Goal: Task Accomplishment & Management: Use online tool/utility

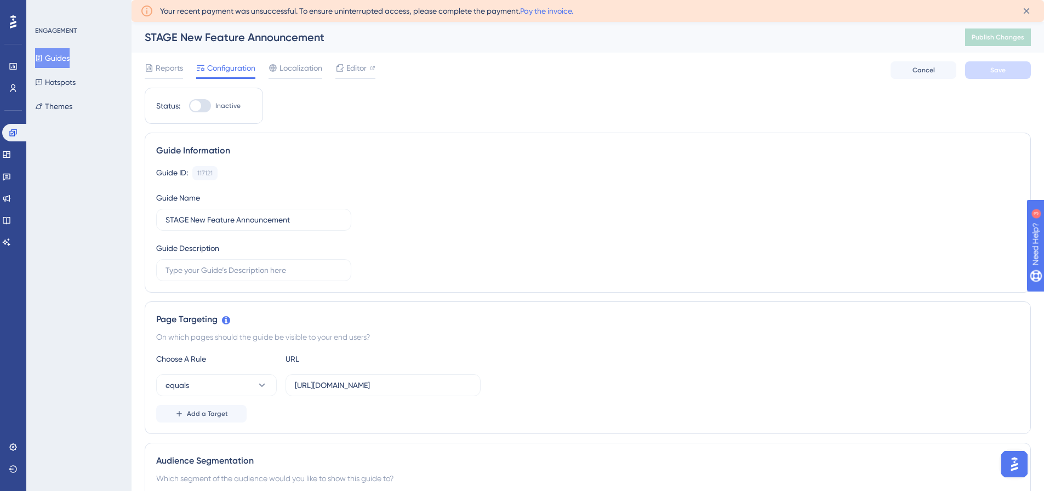
click at [64, 60] on button "Guides" at bounding box center [52, 58] width 35 height 20
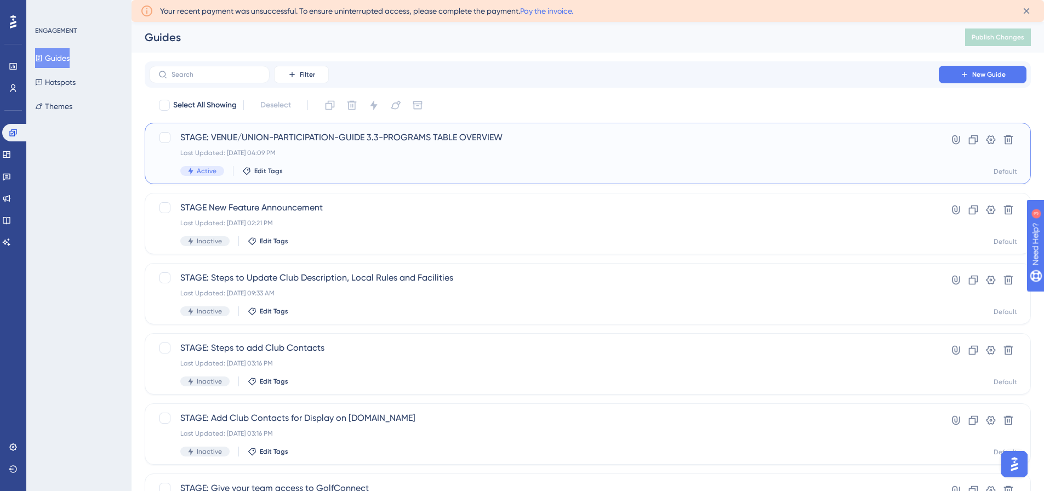
click at [291, 141] on span "STAGE: VENUE/UNION-PARTICIPATION-GUIDE 3.3-PROGRAMS TABLE OVERVIEW" at bounding box center [543, 137] width 727 height 13
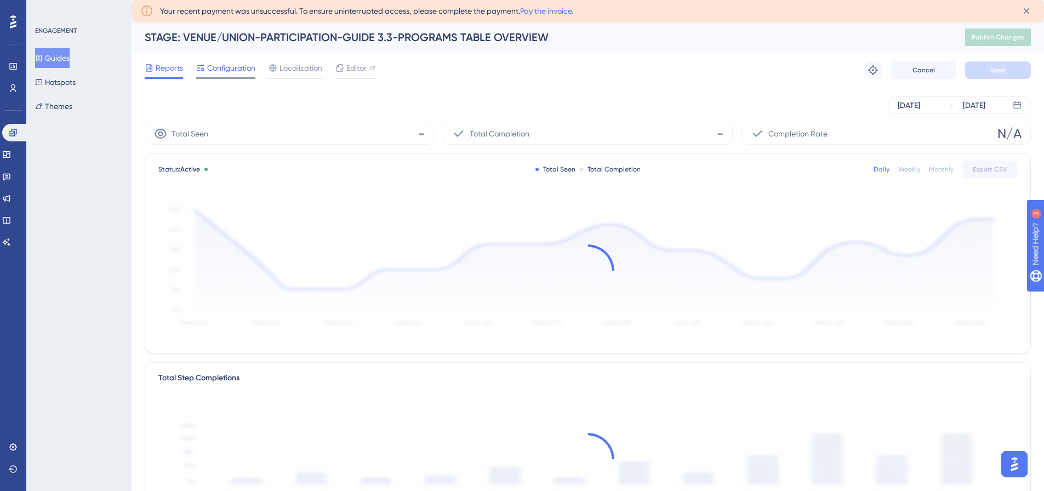
click at [229, 71] on span "Configuration" at bounding box center [231, 67] width 48 height 13
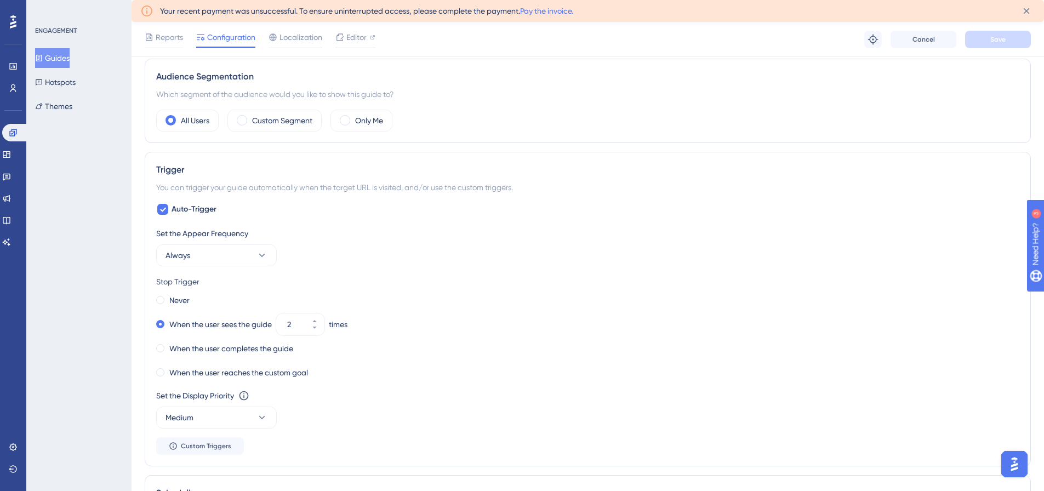
scroll to position [438, 0]
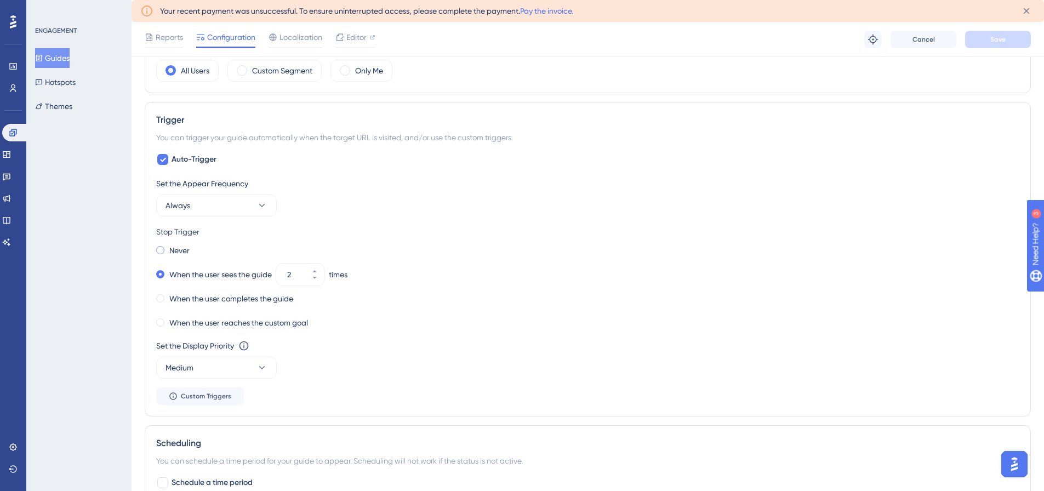
click at [163, 248] on span at bounding box center [160, 250] width 8 height 8
click at [168, 248] on input "radio" at bounding box center [168, 248] width 0 height 0
click at [997, 34] on button "Save" at bounding box center [998, 40] width 66 height 18
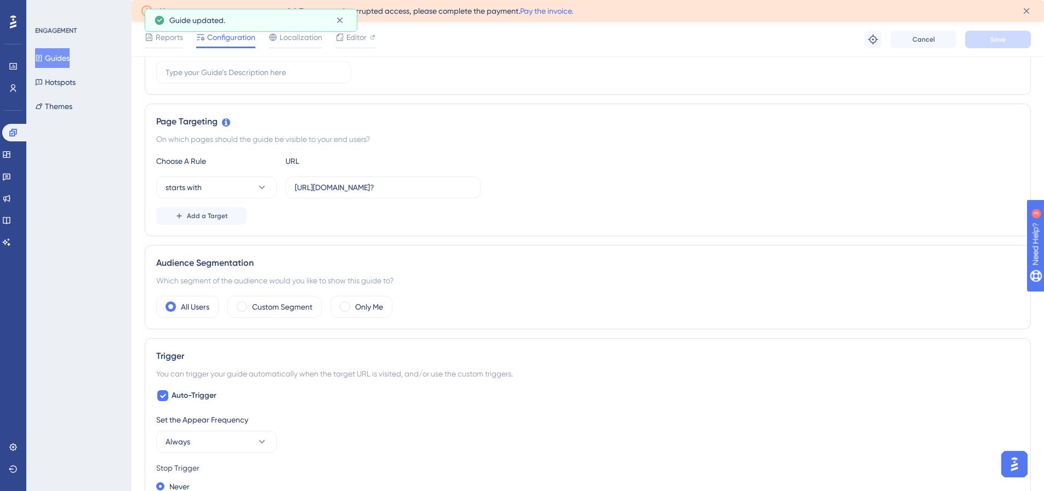
scroll to position [0, 0]
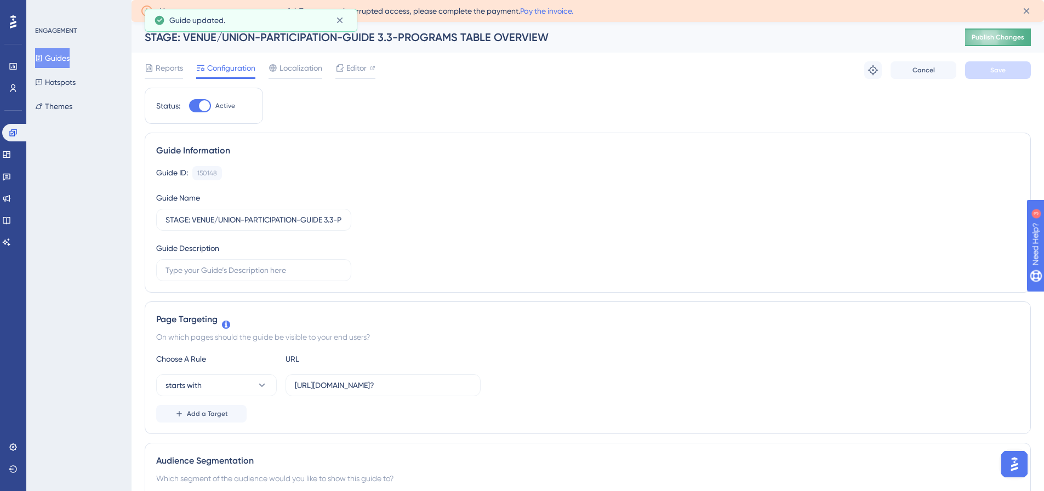
click at [1004, 37] on span "Publish Changes" at bounding box center [998, 37] width 53 height 9
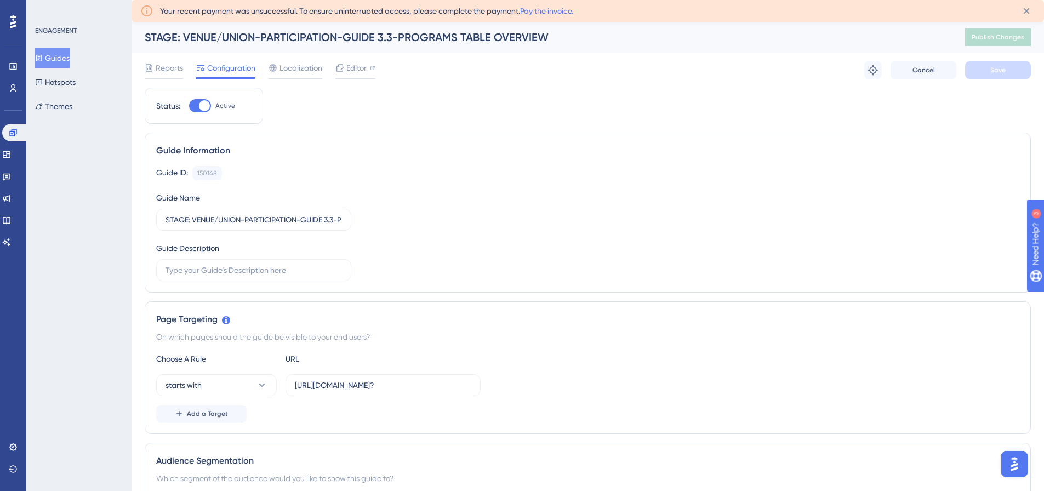
click at [64, 53] on button "Guides" at bounding box center [52, 58] width 35 height 20
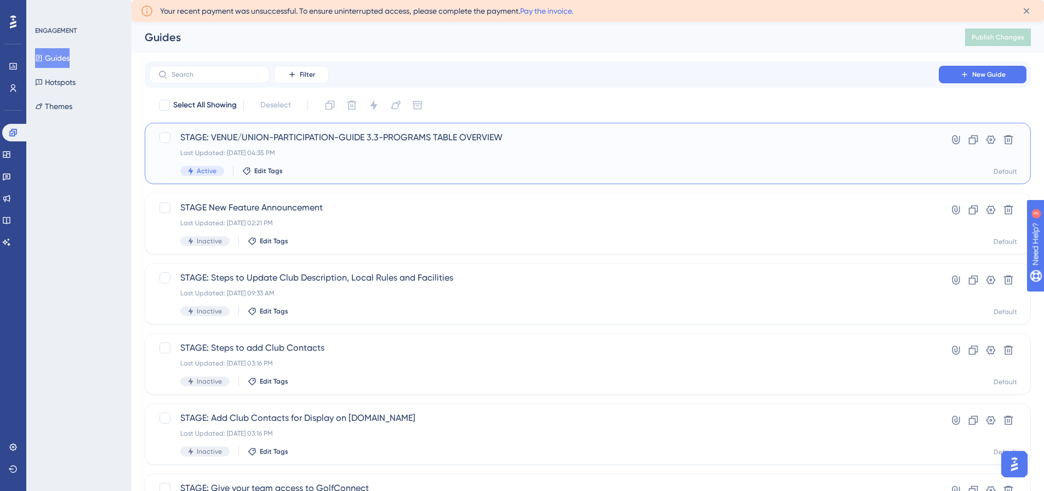
click at [418, 135] on span "STAGE: VENUE/UNION-PARTICIPATION-GUIDE 3.3-PROGRAMS TABLE OVERVIEW" at bounding box center [543, 137] width 727 height 13
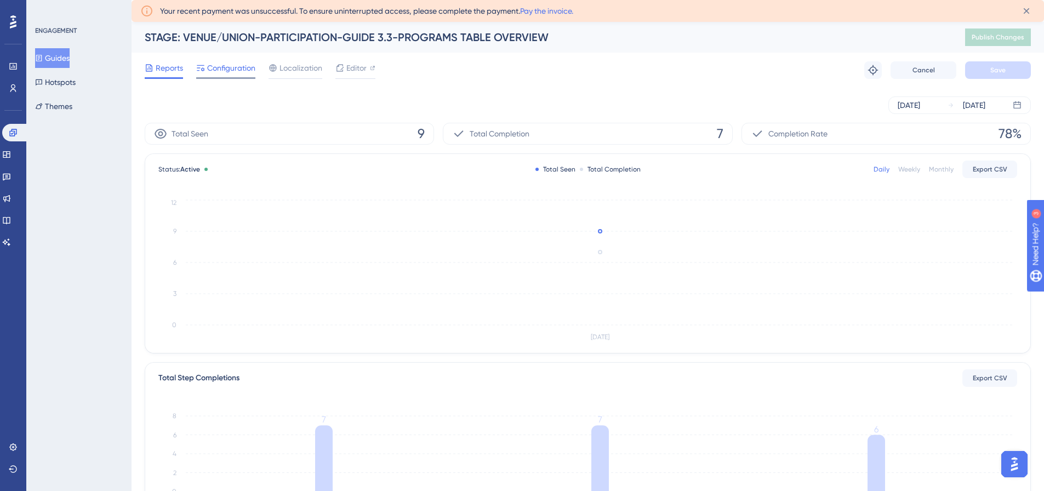
click at [235, 71] on span "Configuration" at bounding box center [231, 67] width 48 height 13
